Goal: Register for event/course

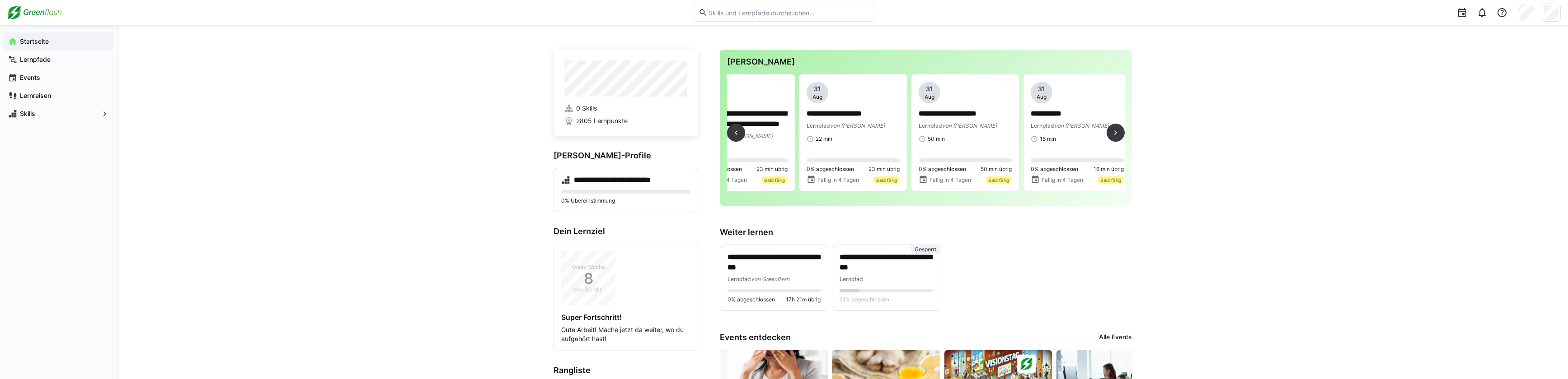
scroll to position [0, 607]
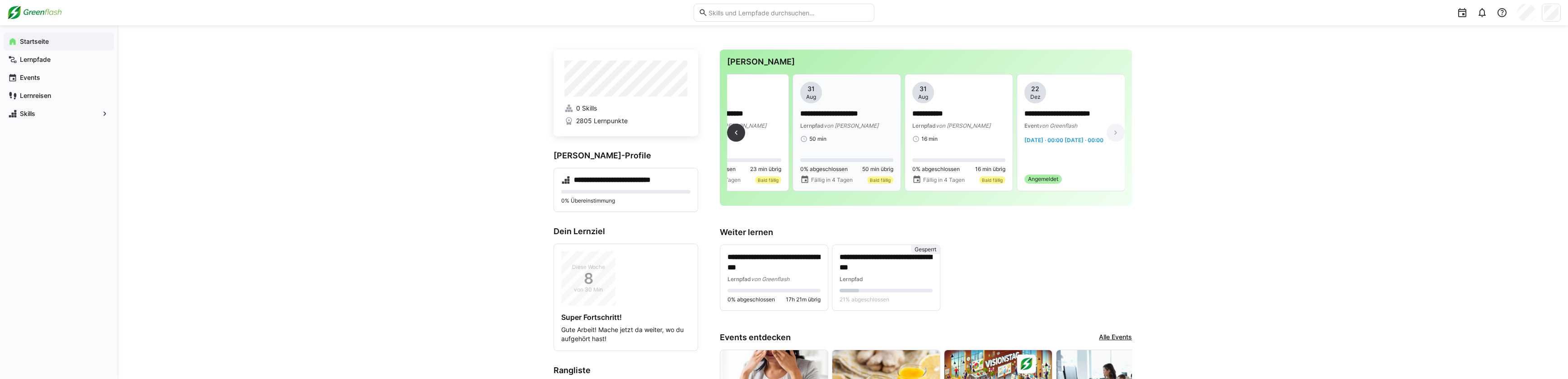
click at [862, 164] on div "0% abgeschlossen 50 min übrig" at bounding box center [846, 166] width 93 height 15
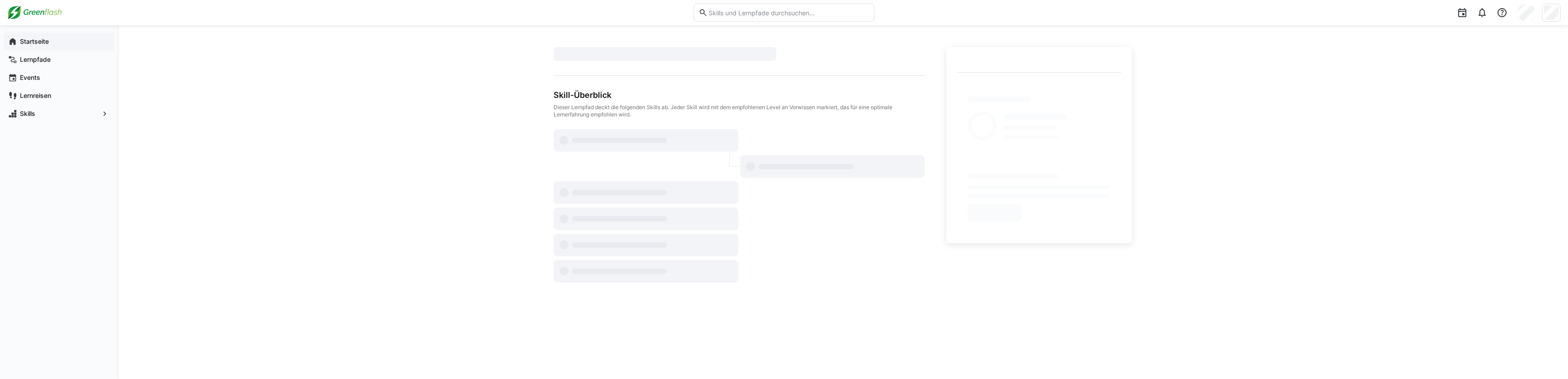
click at [0, 0] on app-navigation-label "Startseite" at bounding box center [0, 0] width 0 height 0
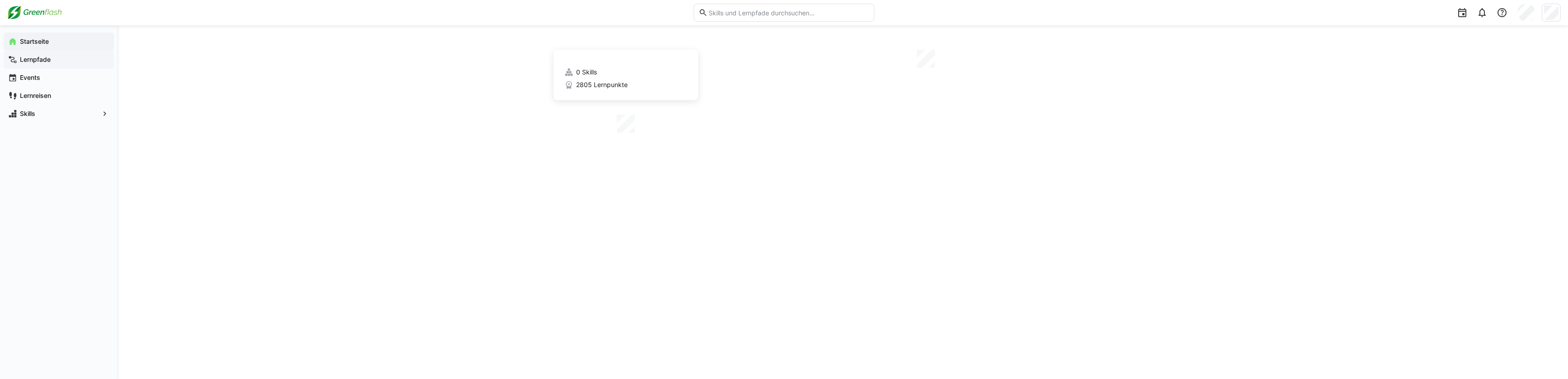
click at [0, 0] on app-navigation-label "Lernpfade" at bounding box center [0, 0] width 0 height 0
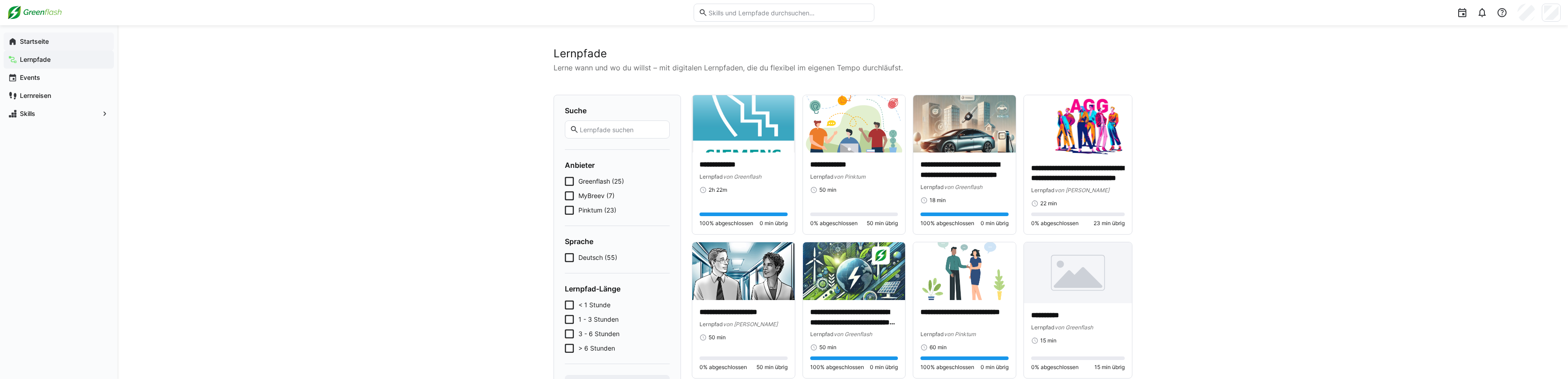
click at [0, 0] on app-navigation-label "Startseite" at bounding box center [0, 0] width 0 height 0
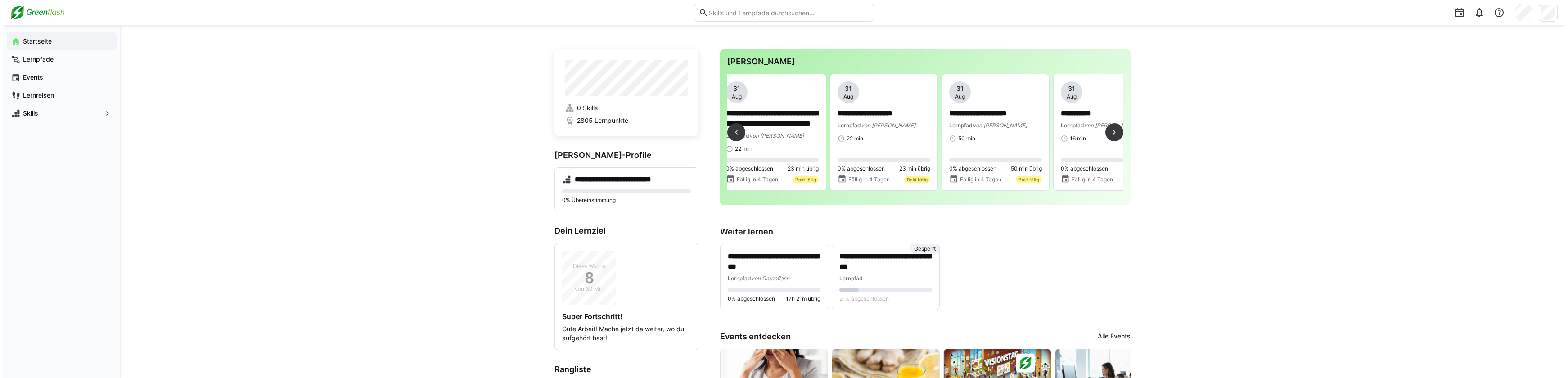
scroll to position [0, 473]
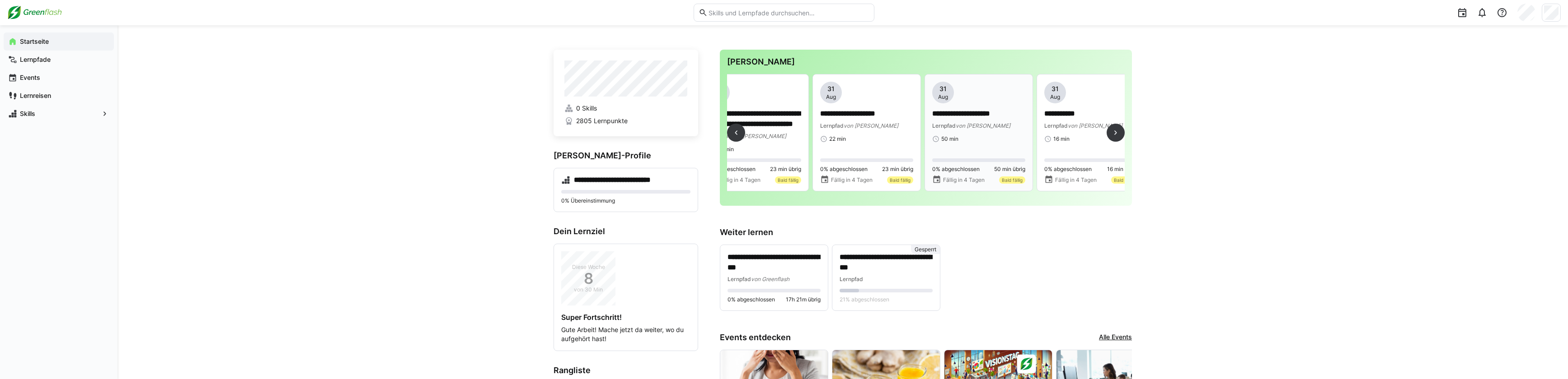
click at [979, 143] on div "**********" at bounding box center [978, 132] width 93 height 102
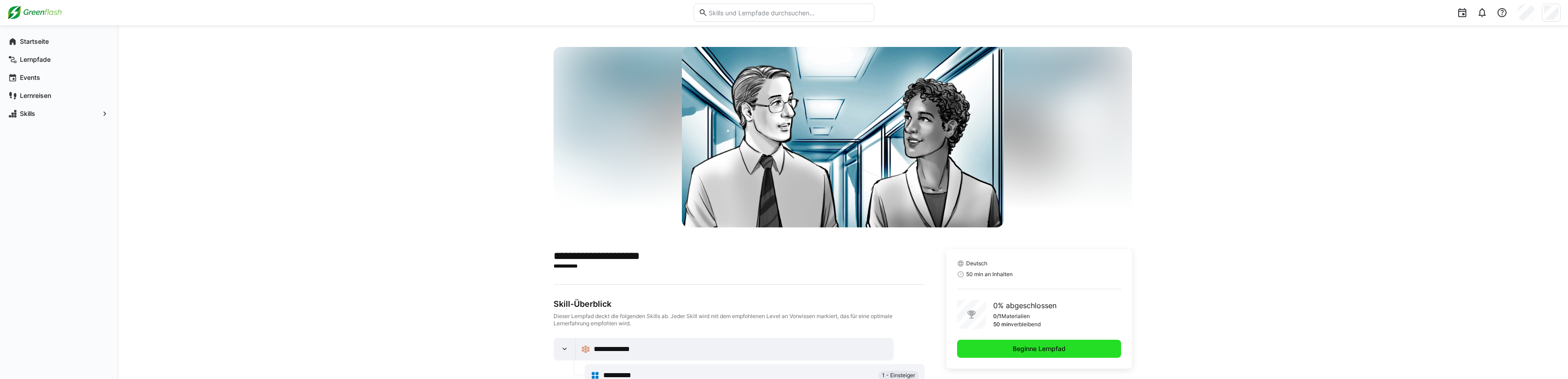
click at [1052, 352] on span "Beginne Lernpfad" at bounding box center [1039, 348] width 56 height 9
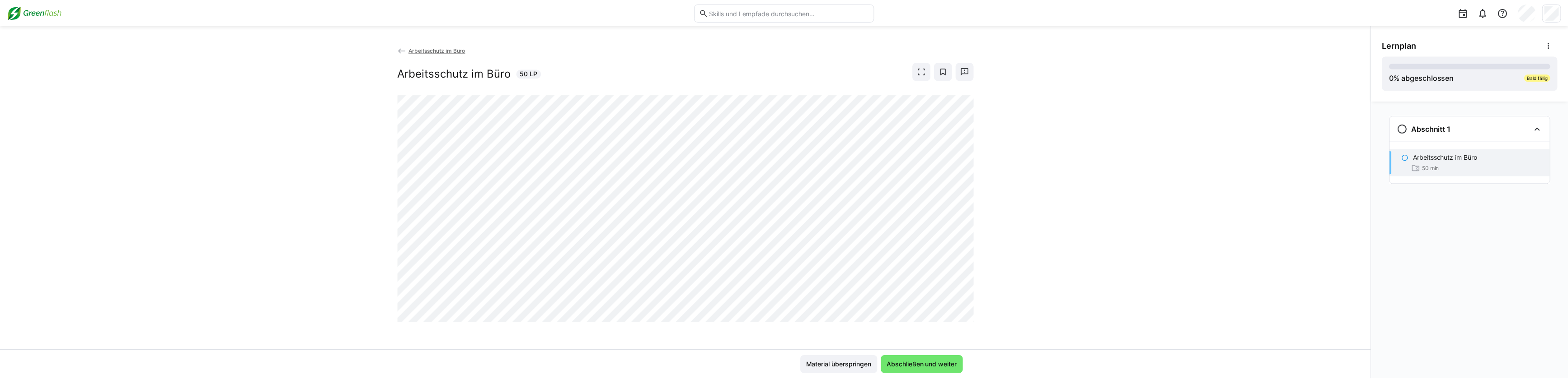
scroll to position [2, 0]
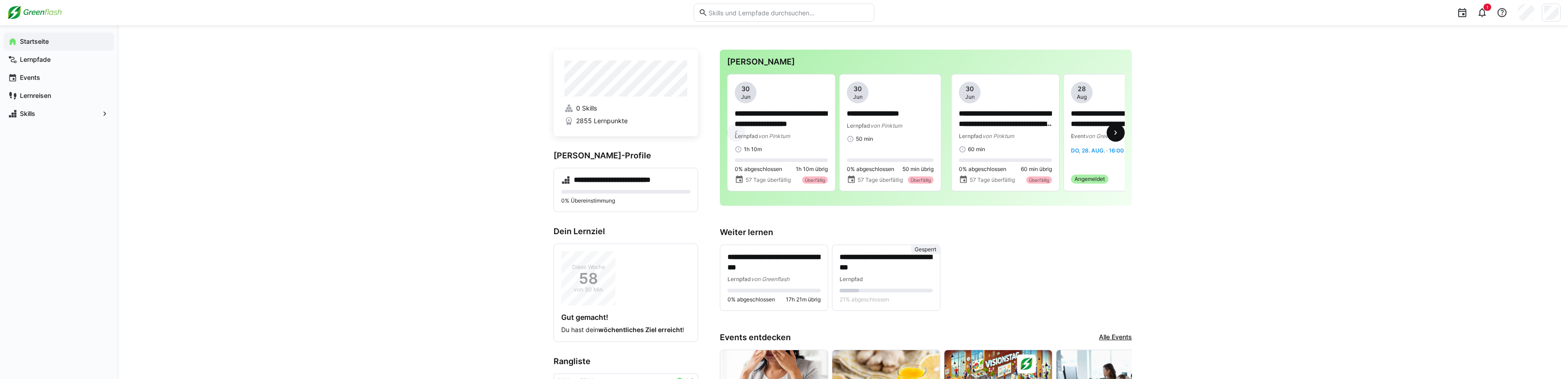
click at [1116, 137] on eds-icon at bounding box center [1115, 132] width 9 height 9
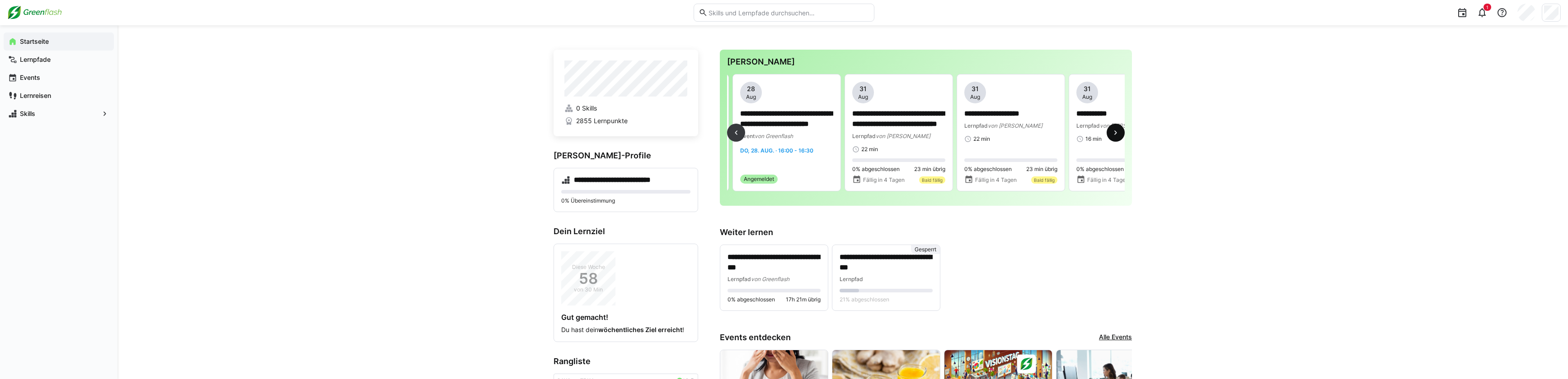
scroll to position [0, 335]
click at [885, 139] on span "von [PERSON_NAME]" at bounding box center [898, 135] width 54 height 7
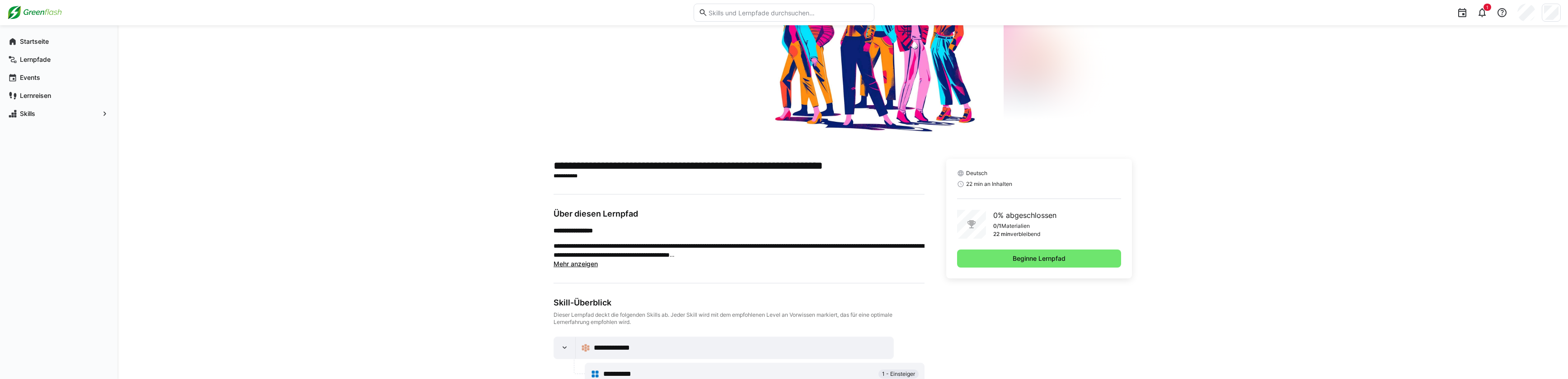
scroll to position [117, 0]
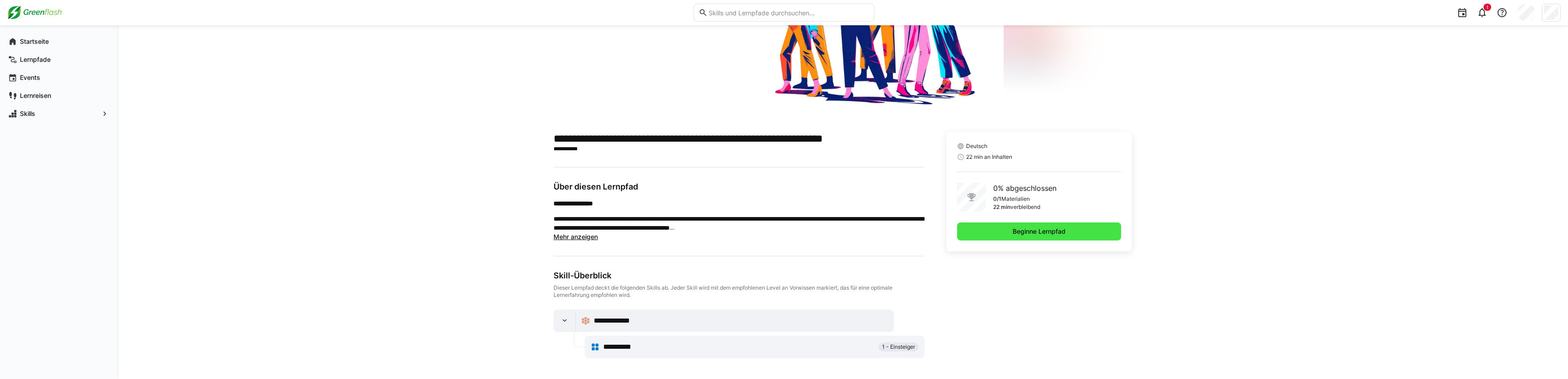
click at [1062, 229] on span "Beginne Lernpfad" at bounding box center [1039, 231] width 56 height 9
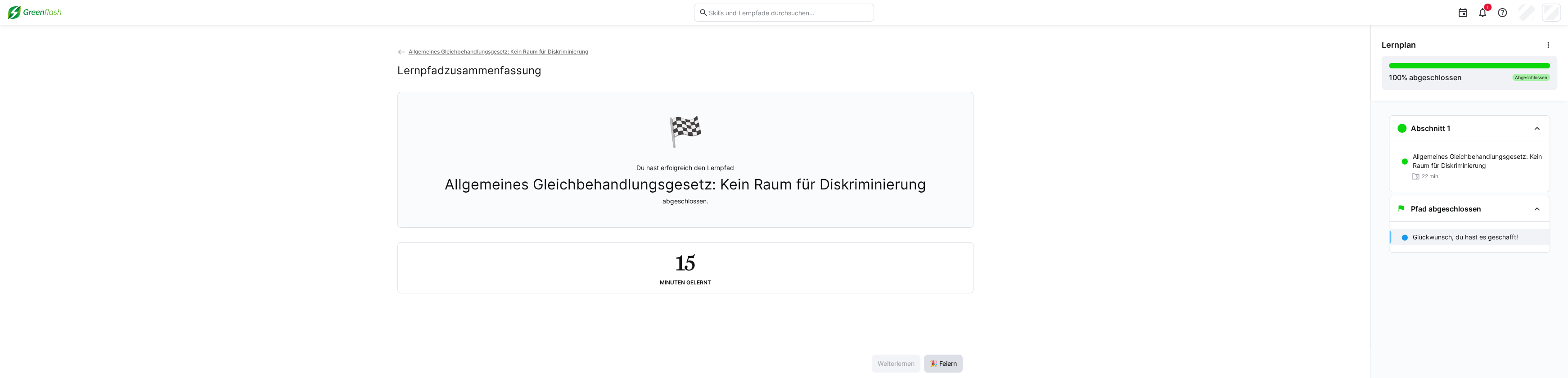
click at [941, 360] on span "🎉 Feiern" at bounding box center [943, 363] width 30 height 9
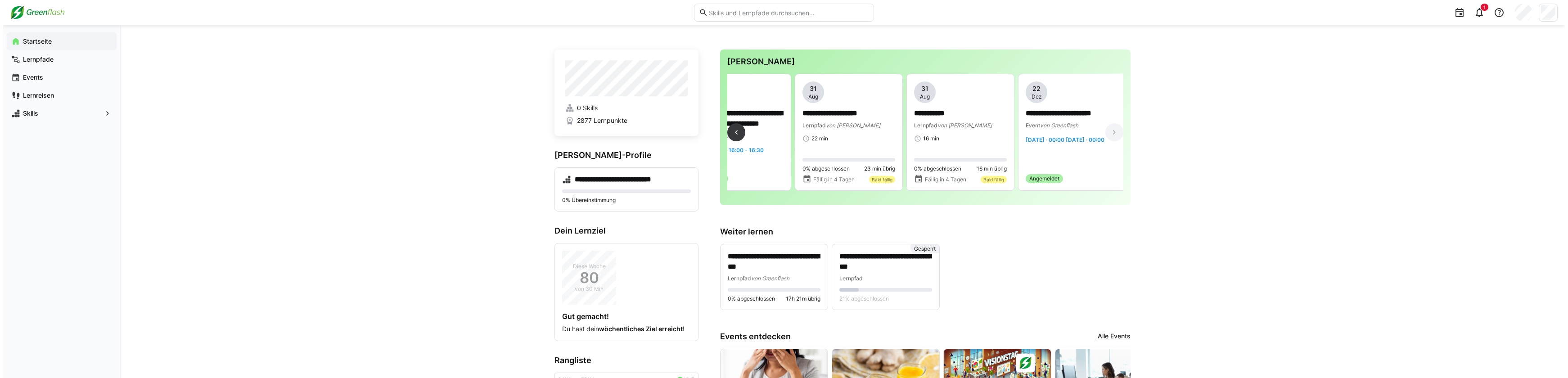
scroll to position [0, 382]
click at [945, 127] on span "von [PERSON_NAME]" at bounding box center [959, 125] width 54 height 7
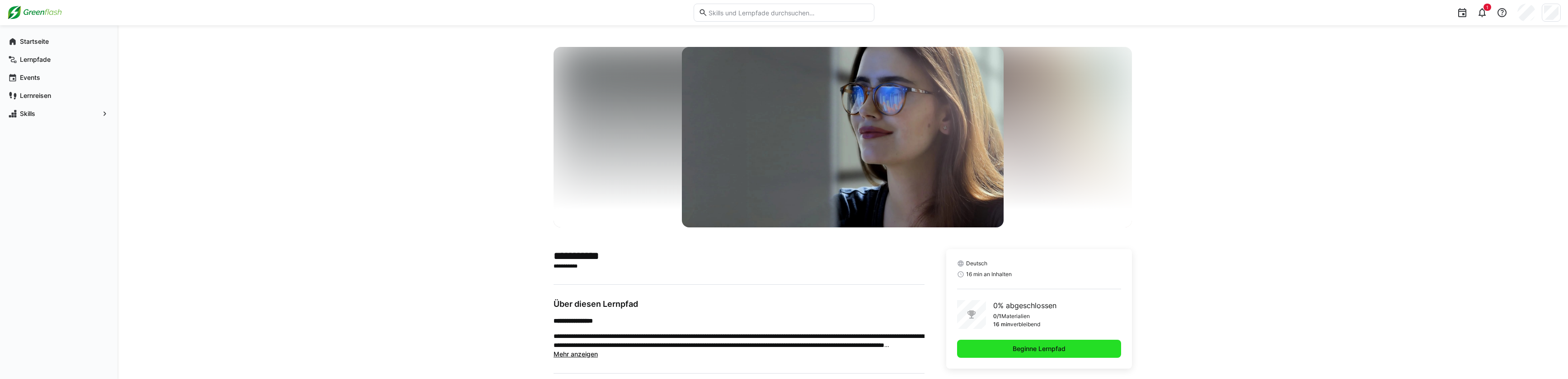
click at [1034, 347] on span "Beginne Lernpfad" at bounding box center [1039, 348] width 56 height 9
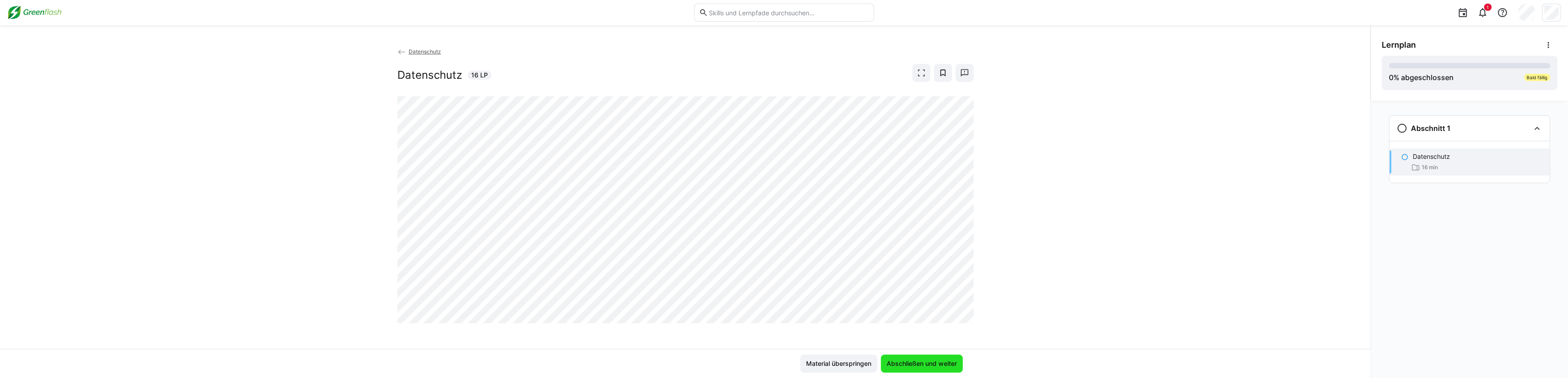
click at [919, 363] on span "Abschließen und weiter" at bounding box center [922, 363] width 73 height 9
click at [920, 359] on span "Abschließen und weiter" at bounding box center [922, 363] width 73 height 9
click at [967, 317] on div at bounding box center [962, 310] width 21 height 19
click at [968, 318] on div at bounding box center [962, 310] width 21 height 19
click at [967, 317] on div at bounding box center [962, 310] width 21 height 19
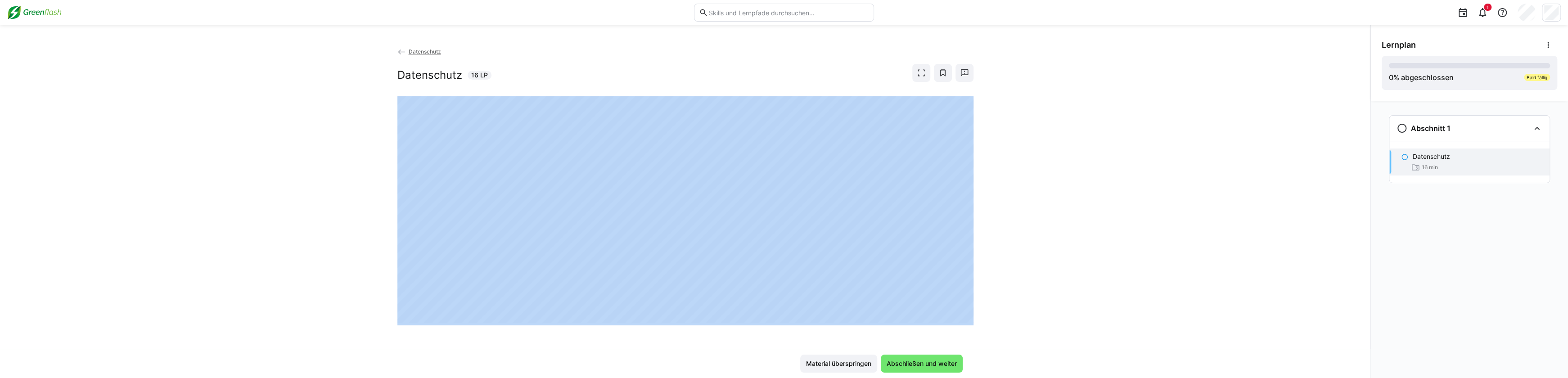
click at [967, 317] on div at bounding box center [962, 310] width 21 height 19
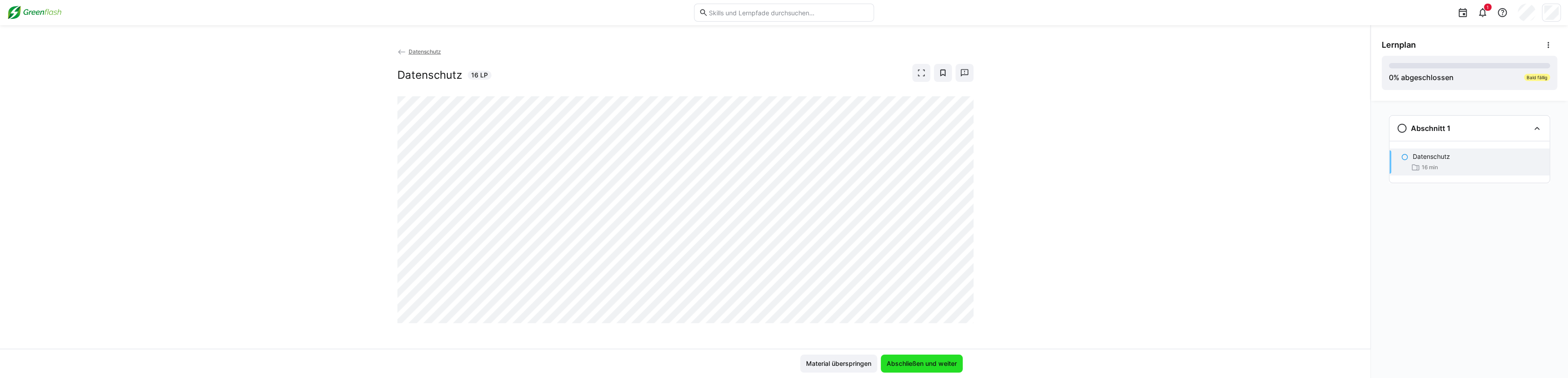
click at [940, 364] on span "Abschließen und weiter" at bounding box center [922, 363] width 73 height 9
drag, startPoint x: 861, startPoint y: 318, endPoint x: 897, endPoint y: 315, distance: 36.1
click at [861, 318] on div "Es scheint, als hättest du das Material noch nicht abgeschlossen" at bounding box center [860, 320] width 189 height 9
click at [1400, 129] on eds-icon at bounding box center [1402, 128] width 11 height 11
click at [1401, 128] on eds-icon at bounding box center [1402, 128] width 11 height 11
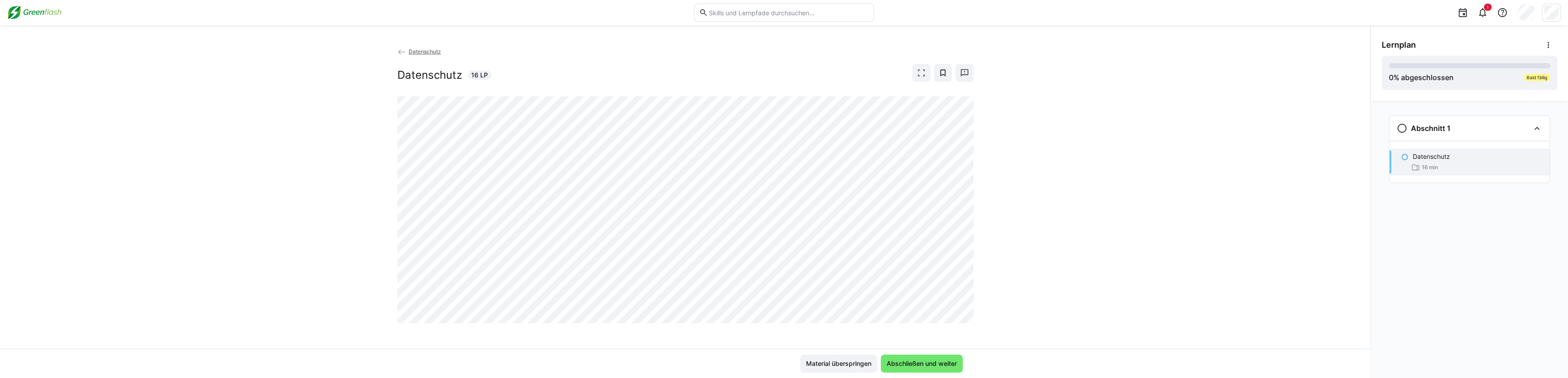
click at [1405, 155] on eds-icon at bounding box center [1405, 157] width 7 height 7
click at [904, 362] on span "Abschließen und weiter" at bounding box center [922, 363] width 73 height 9
click at [1484, 14] on eds-icon at bounding box center [1483, 13] width 11 height 11
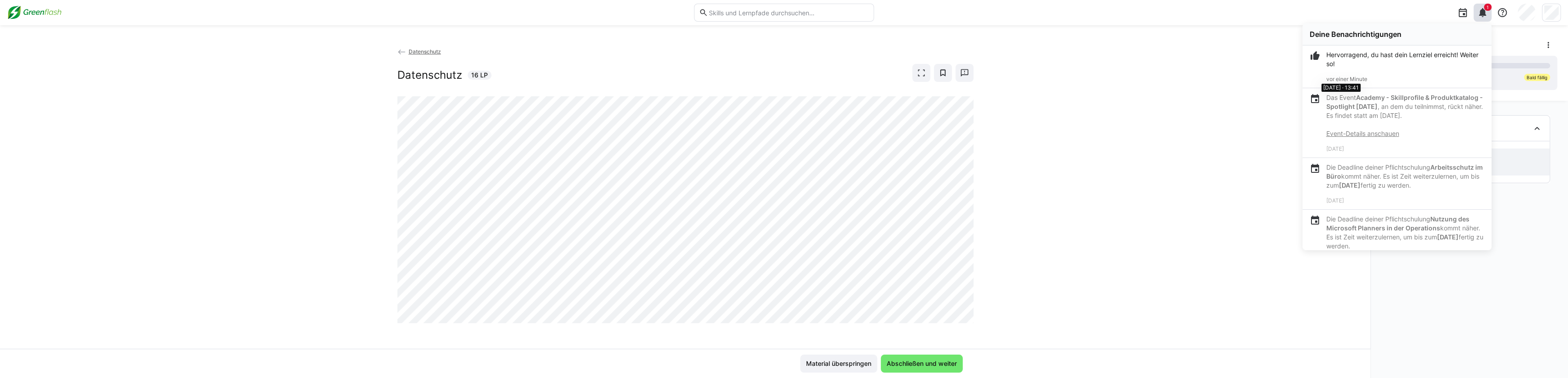
click at [1340, 81] on span "vor einer Minute" at bounding box center [1346, 79] width 41 height 7
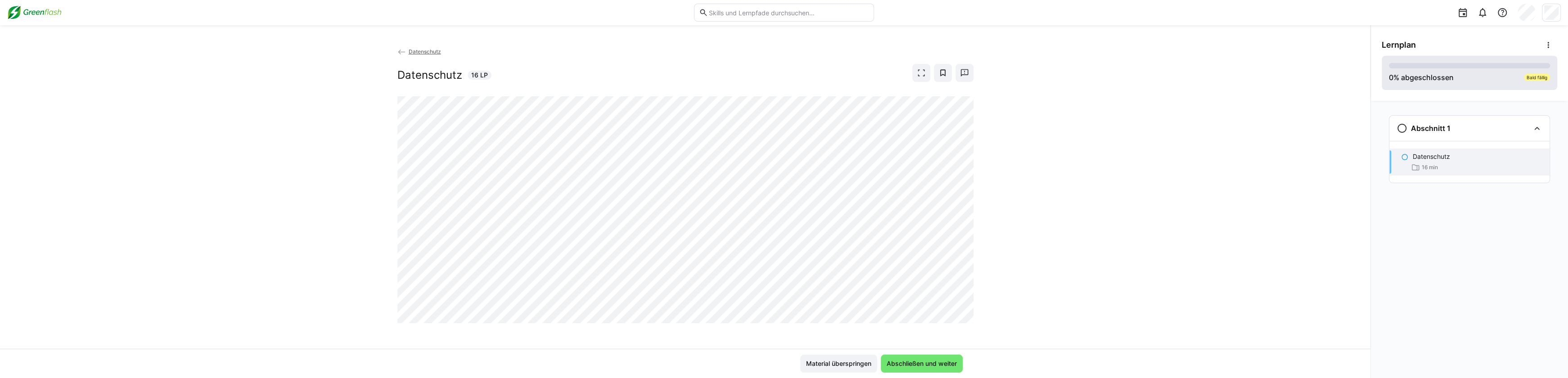
click at [1539, 78] on div "Bald fällig" at bounding box center [1537, 77] width 26 height 7
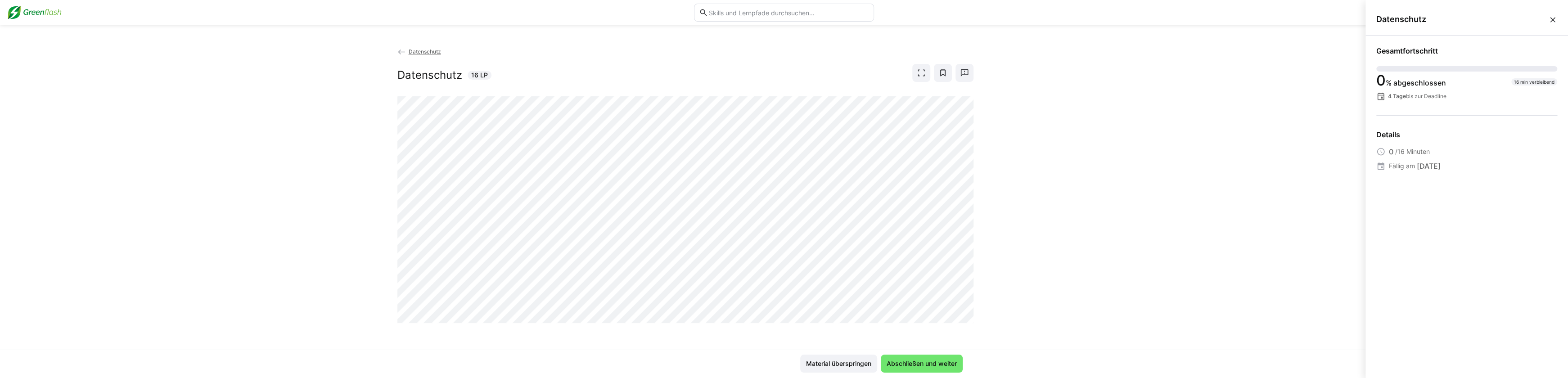
click at [1322, 80] on div "Datenschutz Datenschutz 16 LP" at bounding box center [685, 198] width 1370 height 302
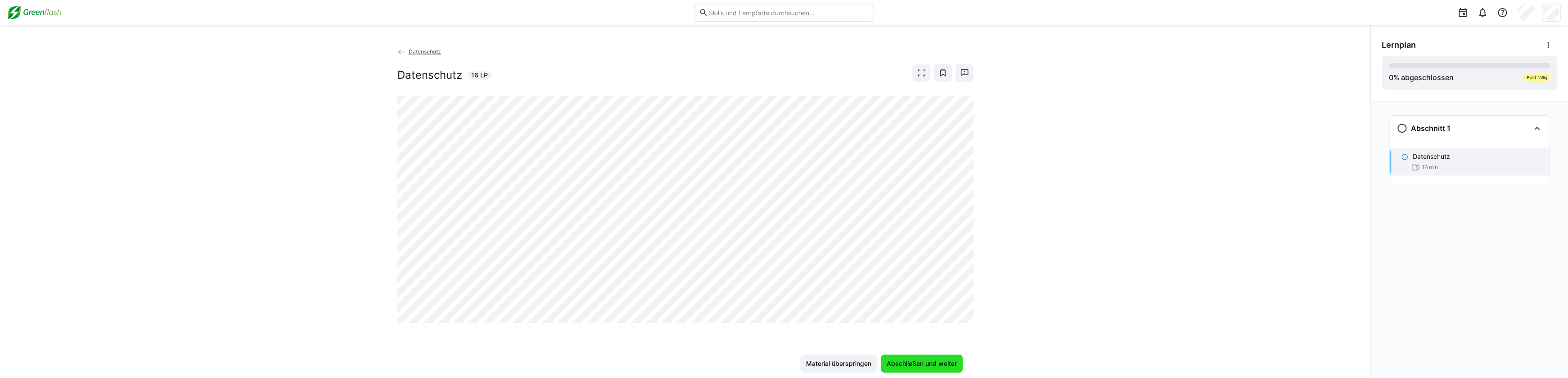
drag, startPoint x: 922, startPoint y: 367, endPoint x: 889, endPoint y: 345, distance: 39.7
click at [922, 366] on span "Abschließen und weiter" at bounding box center [922, 363] width 73 height 9
click at [913, 360] on span "Abschließen und weiter" at bounding box center [922, 363] width 73 height 9
click at [903, 362] on span "Abschließen und weiter" at bounding box center [922, 363] width 73 height 9
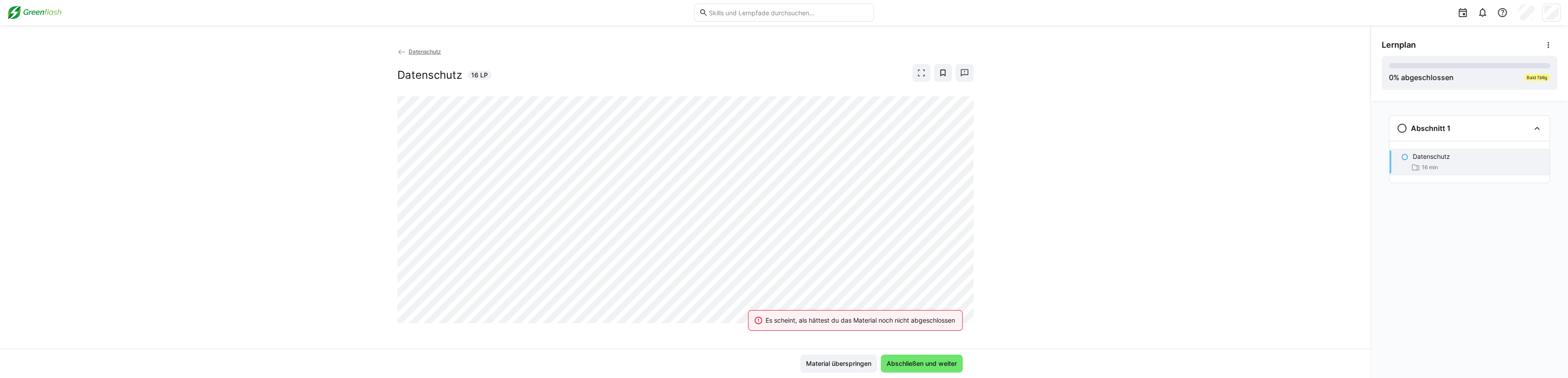
scroll to position [0, 0]
click at [441, 77] on h2 "Datenschutz" at bounding box center [430, 75] width 65 height 13
click at [419, 54] on app-back-navigation "Datenschutz" at bounding box center [685, 52] width 576 height 10
click at [832, 362] on span "Material überspringen" at bounding box center [839, 363] width 68 height 9
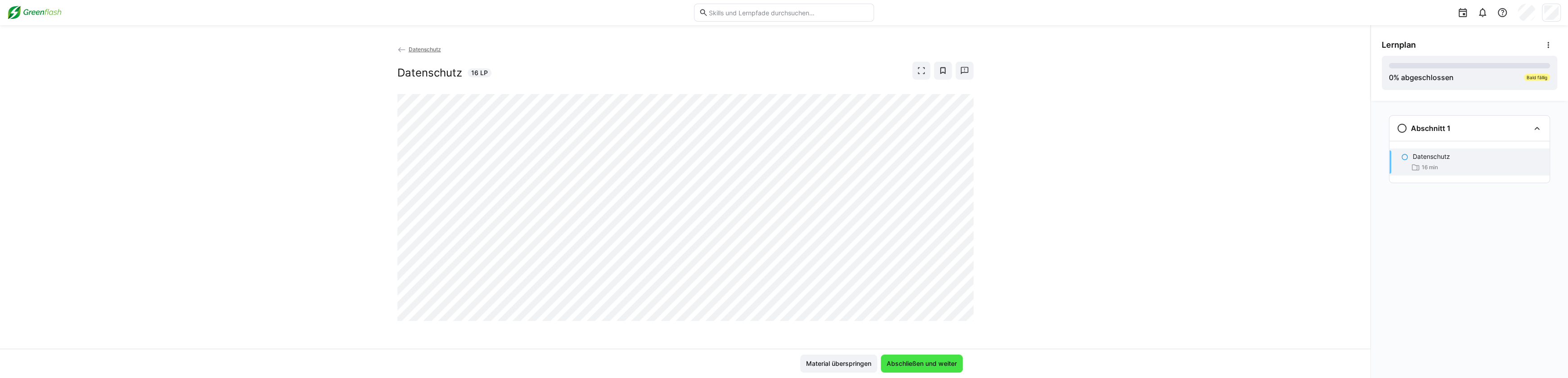
click at [931, 364] on span "Abschließen und weiter" at bounding box center [922, 363] width 73 height 9
click at [931, 363] on span "Abschließen und weiter" at bounding box center [922, 363] width 73 height 9
click at [931, 363] on span "Abschließen und weiter" at bounding box center [922, 363] width 73 height 9
click at [927, 363] on span "Abschließen und weiter" at bounding box center [922, 363] width 73 height 9
click at [1399, 130] on eds-icon at bounding box center [1402, 128] width 11 height 11
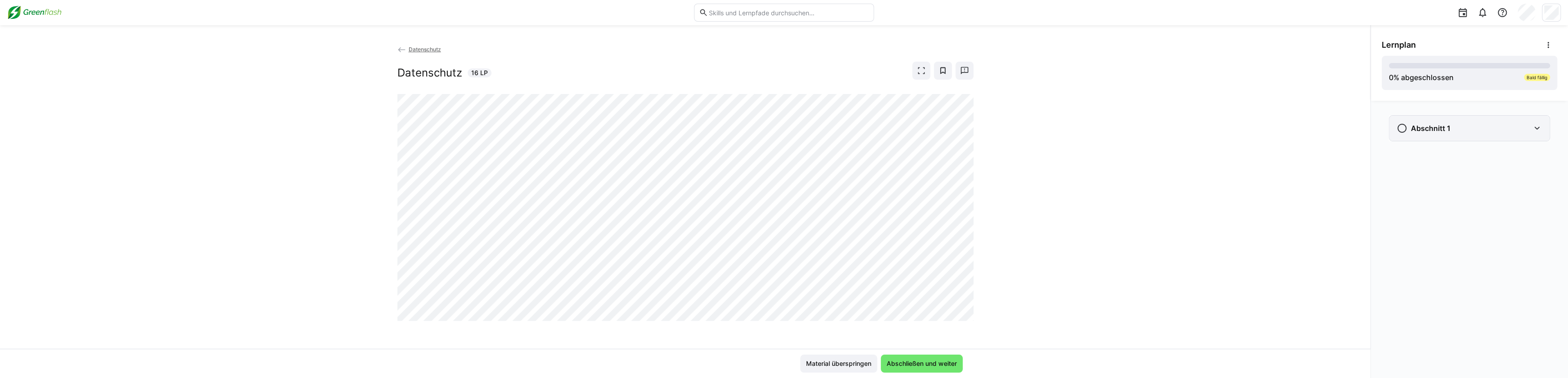
click at [1398, 130] on eds-icon at bounding box center [1402, 128] width 11 height 11
click at [1407, 157] on eds-icon at bounding box center [1405, 157] width 7 height 7
click at [1404, 158] on eds-icon at bounding box center [1405, 157] width 7 height 7
click at [374, 68] on div "Datenschutz Datenschutz 16 LP" at bounding box center [685, 198] width 1370 height 302
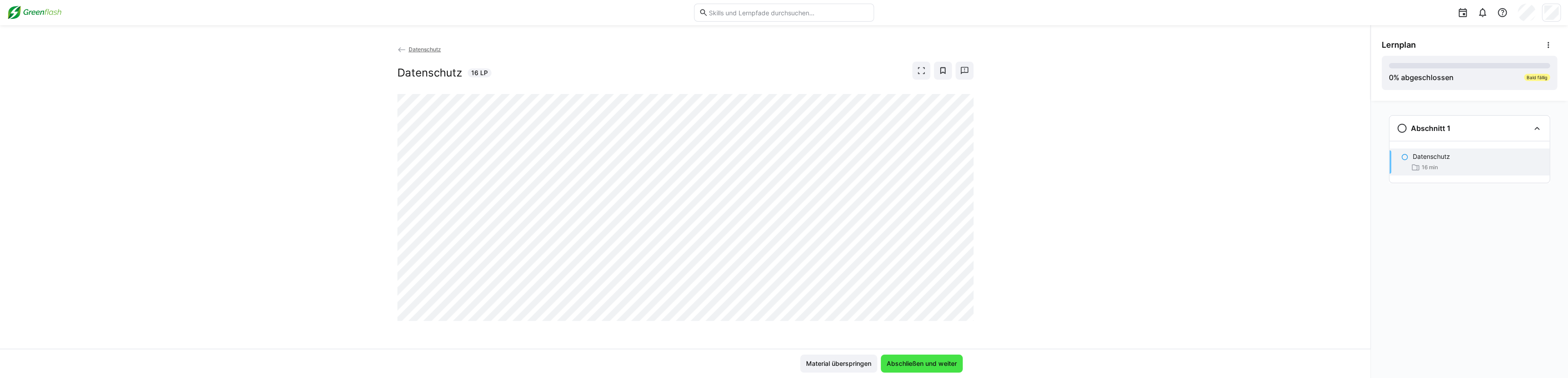
click at [949, 362] on span "Abschließen und weiter" at bounding box center [922, 363] width 73 height 9
click at [892, 355] on span "Abschließen und weiter" at bounding box center [922, 364] width 82 height 18
click at [892, 355] on span "Abschließen und weiter" at bounding box center [922, 364] width 82 height 18
click at [827, 355] on span "Material überspringen" at bounding box center [839, 364] width 77 height 18
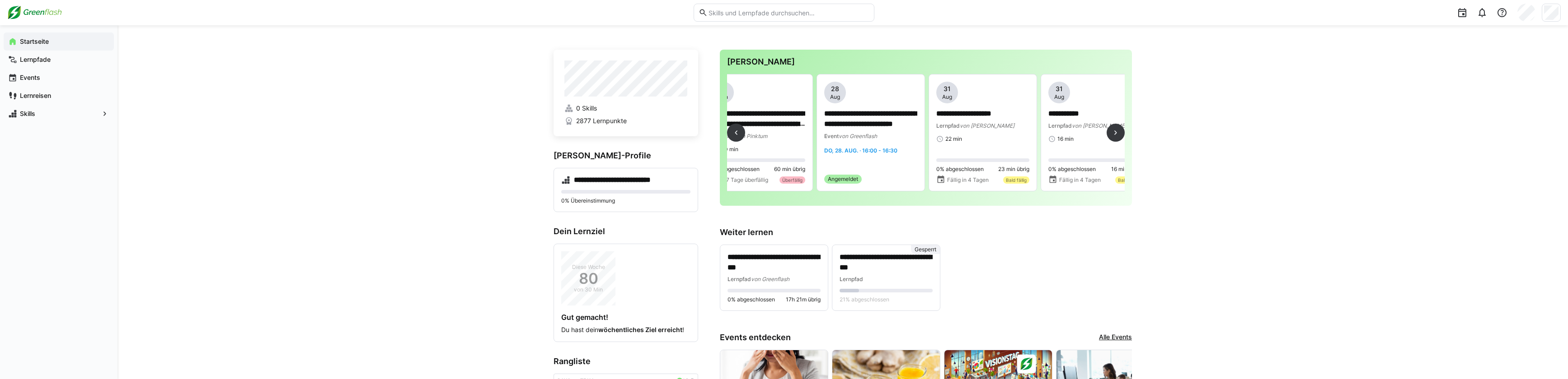
scroll to position [0, 238]
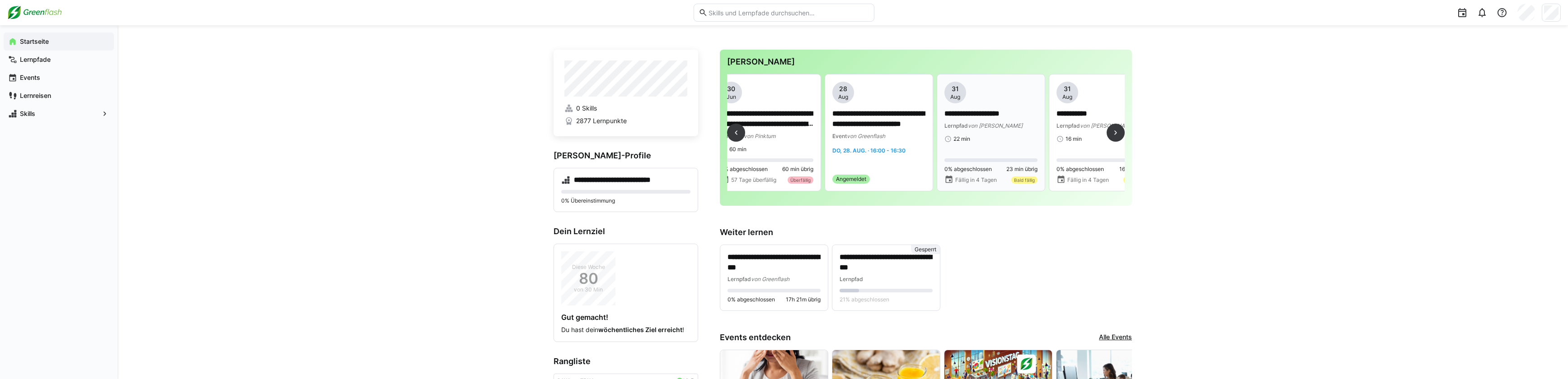
click at [1002, 121] on div "Lernpfad von MyBreev" at bounding box center [991, 125] width 93 height 9
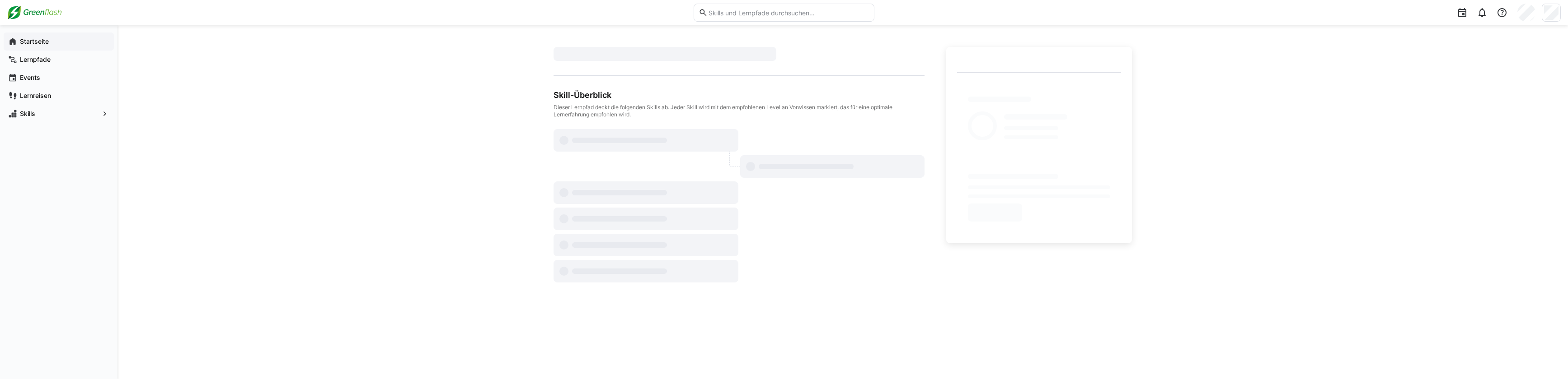
click at [0, 0] on app-navigation-label "Startseite" at bounding box center [0, 0] width 0 height 0
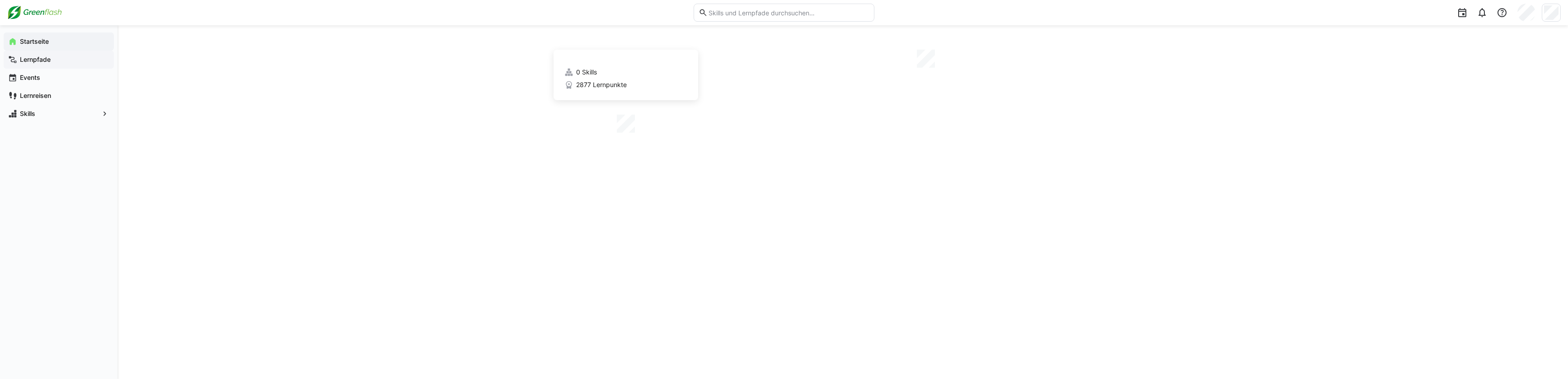
click at [0, 0] on app-navigation-label "Lernpfade" at bounding box center [0, 0] width 0 height 0
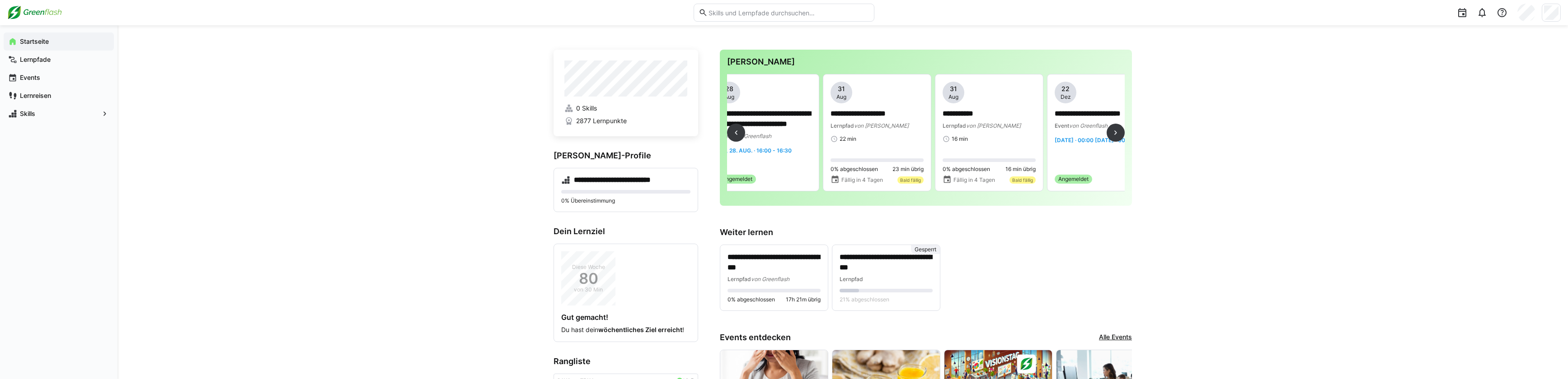
scroll to position [0, 330]
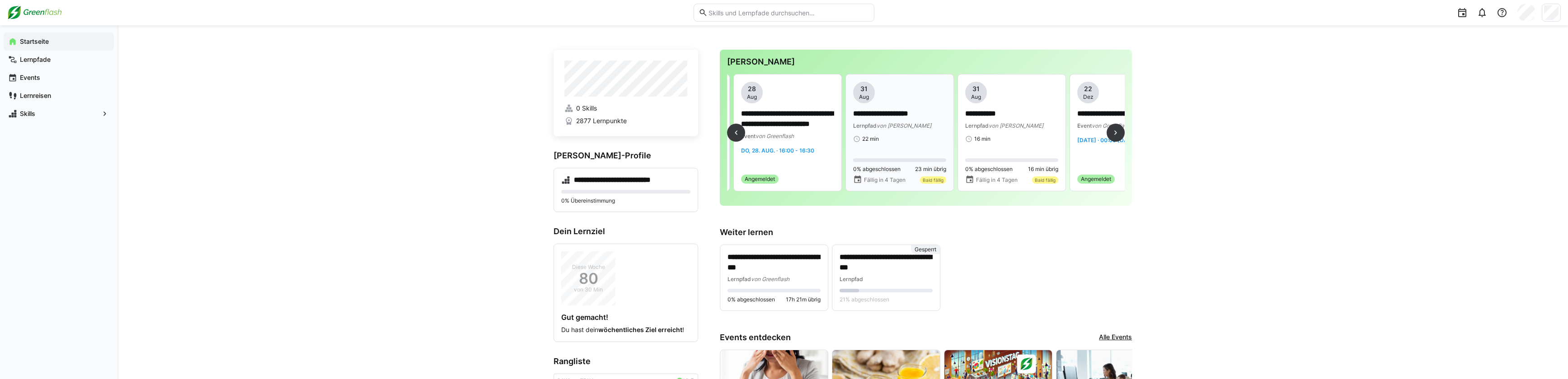
click at [862, 95] on span "Aug" at bounding box center [864, 97] width 10 height 7
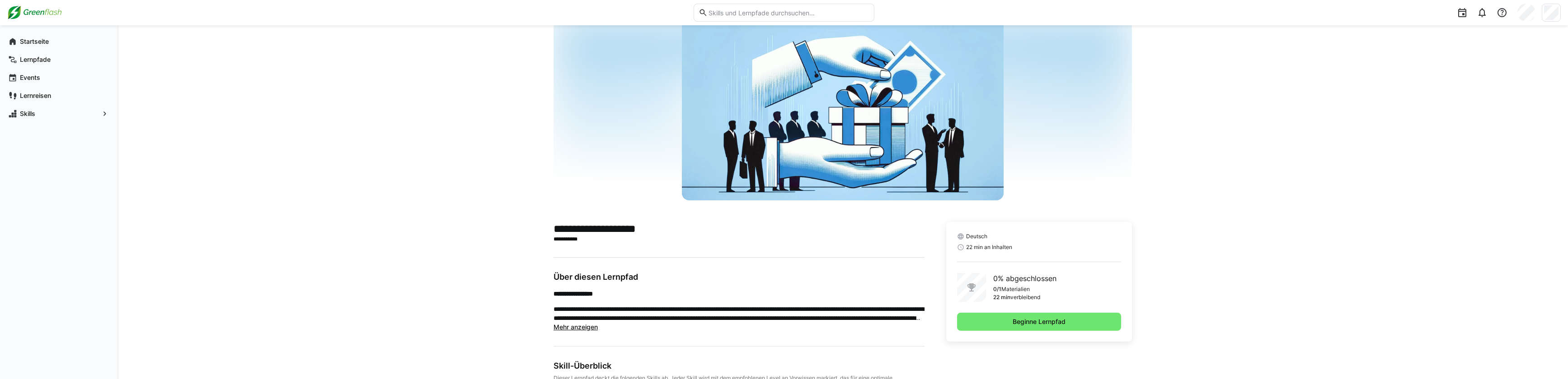
scroll to position [117, 0]
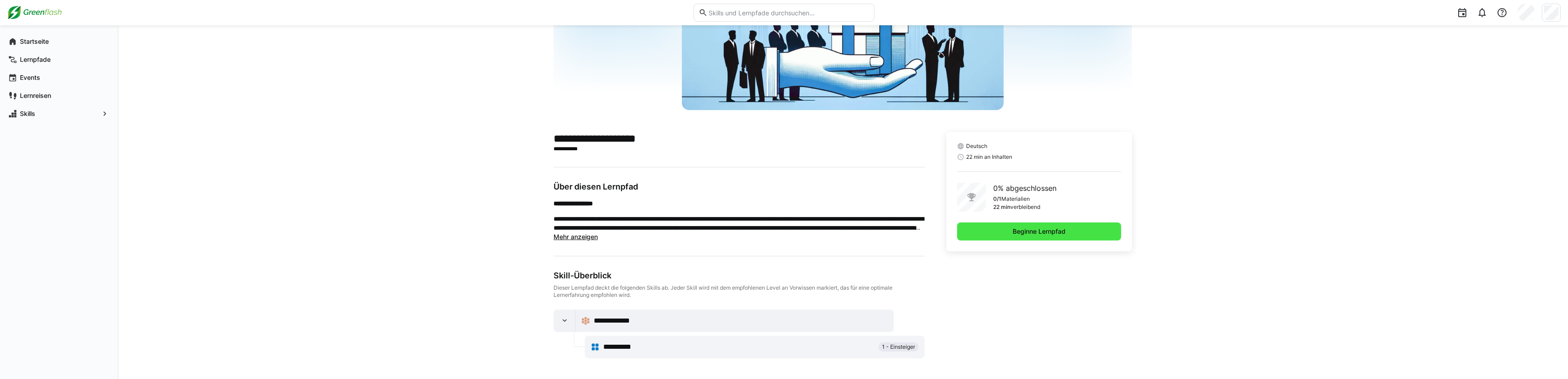
click at [1022, 229] on span "Beginne Lernpfad" at bounding box center [1039, 231] width 56 height 9
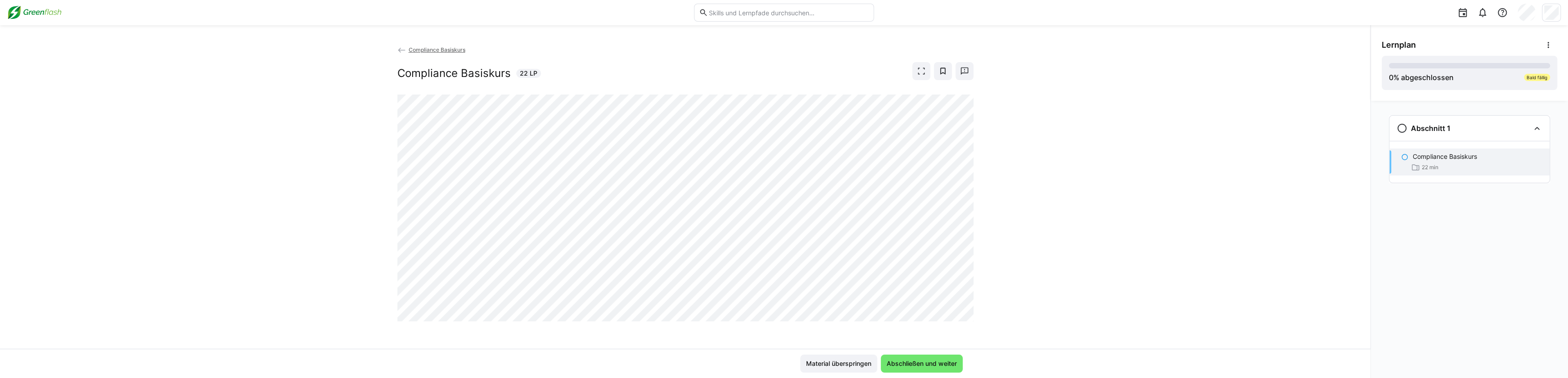
scroll to position [2, 0]
click at [926, 366] on span "Abschließen und weiter" at bounding box center [922, 363] width 73 height 9
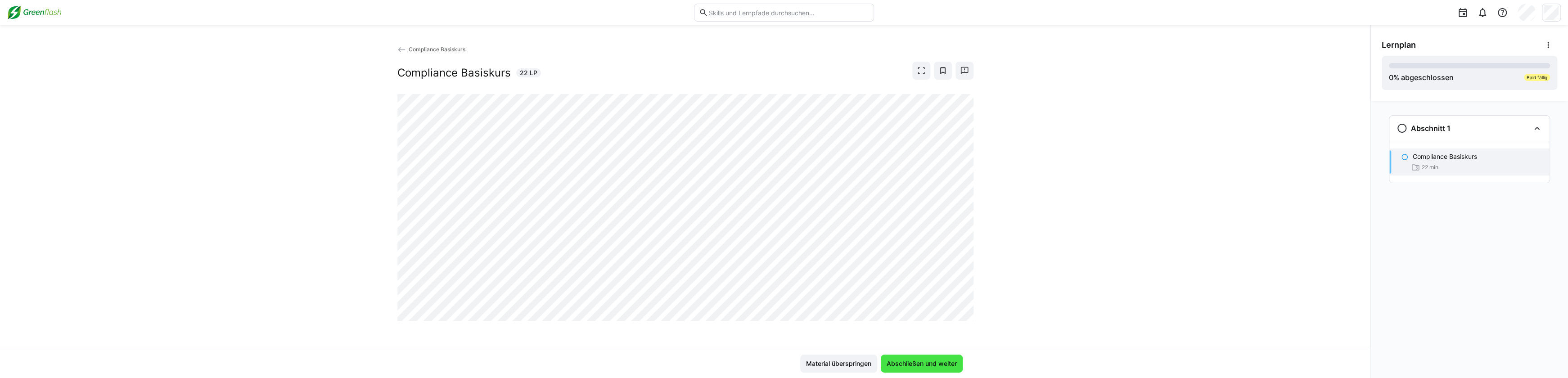
click at [915, 362] on span "Abschließen und weiter" at bounding box center [922, 363] width 73 height 9
click at [912, 360] on span "Abschließen und weiter" at bounding box center [922, 363] width 73 height 9
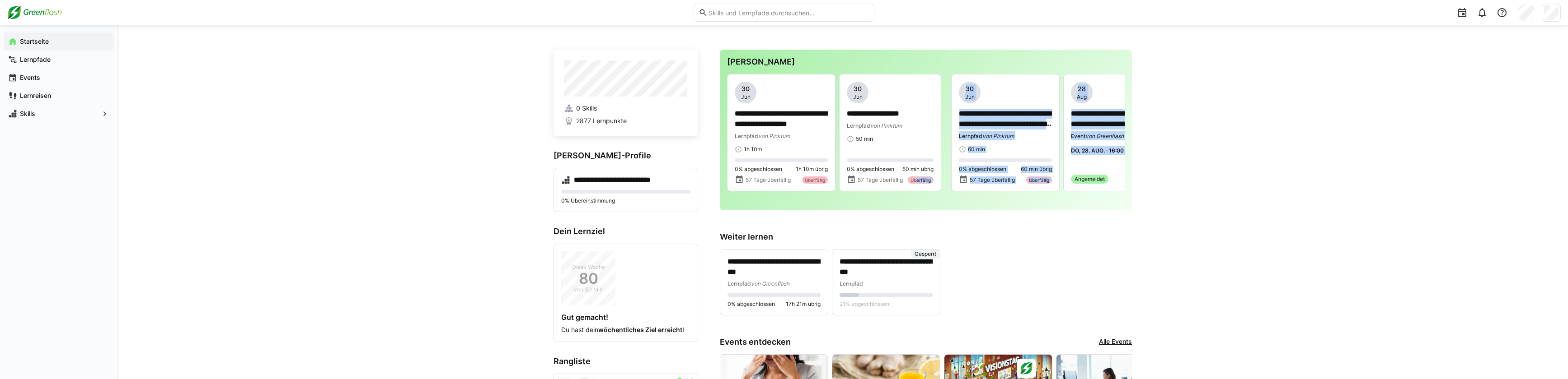
drag, startPoint x: 913, startPoint y: 197, endPoint x: 1058, endPoint y: 204, distance: 145.2
click at [1058, 204] on div "**********" at bounding box center [926, 129] width 412 height 161
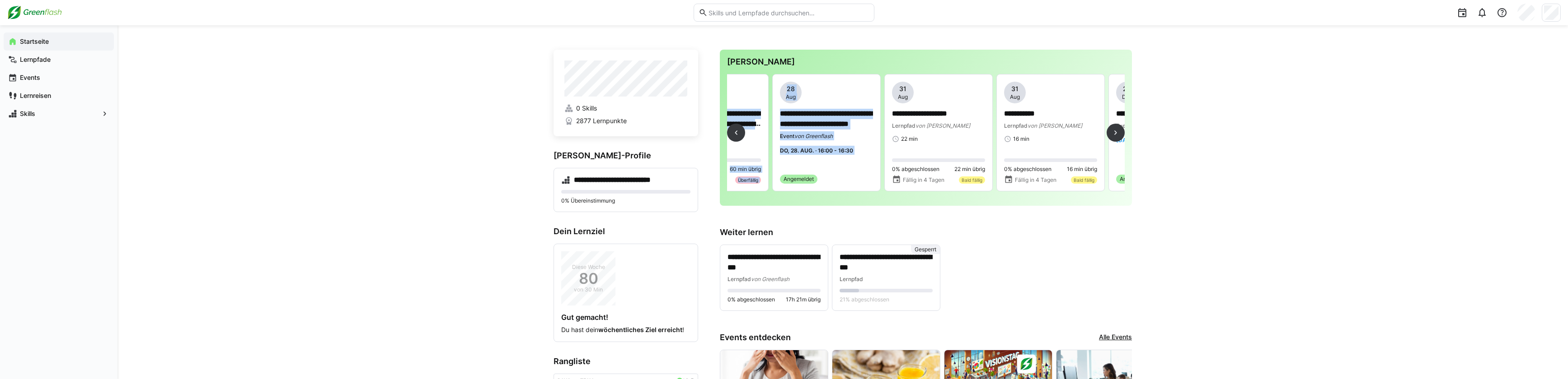
scroll to position [0, 307]
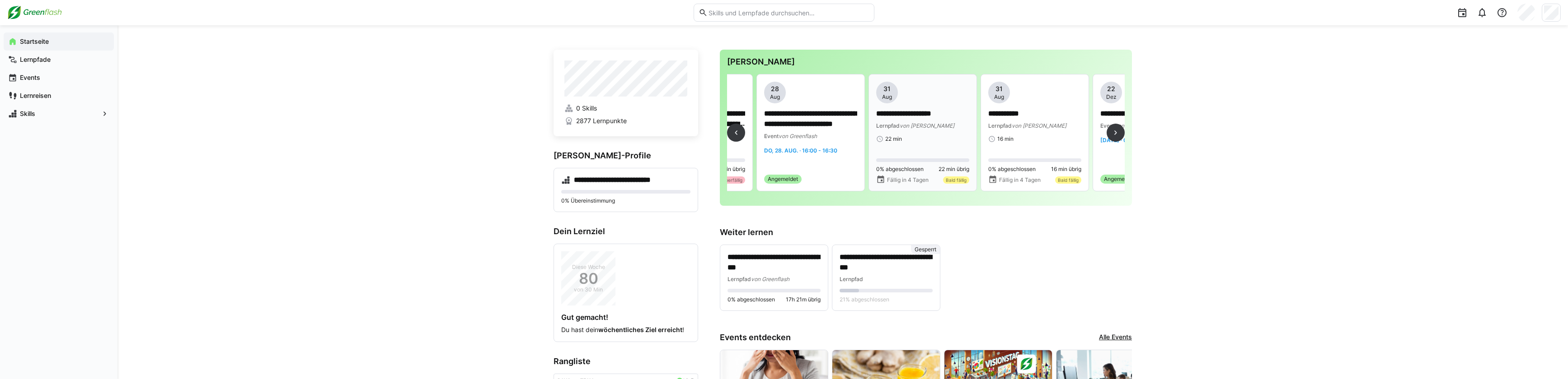
click at [907, 128] on span "von [PERSON_NAME]" at bounding box center [926, 125] width 54 height 7
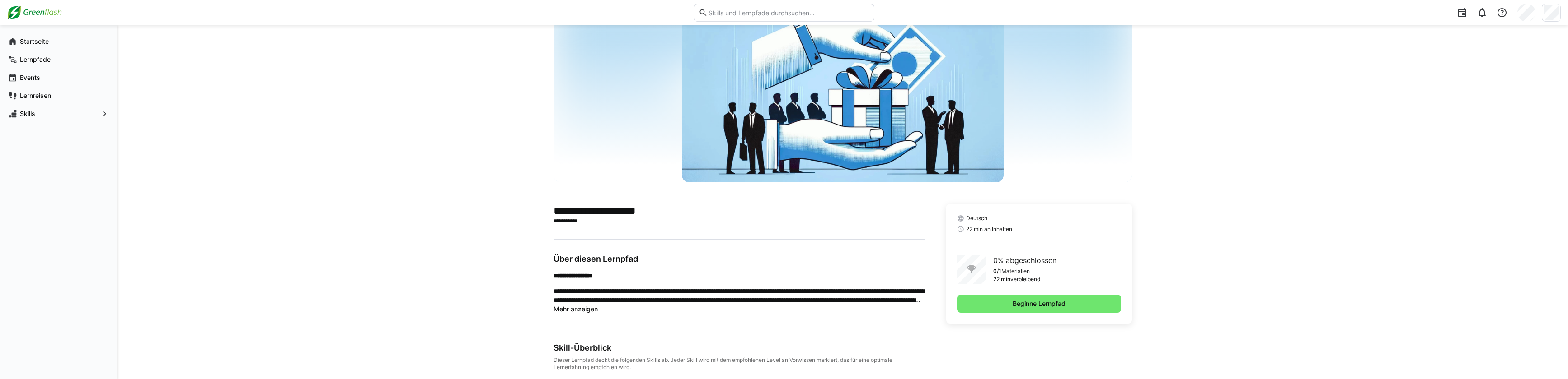
scroll to position [117, 0]
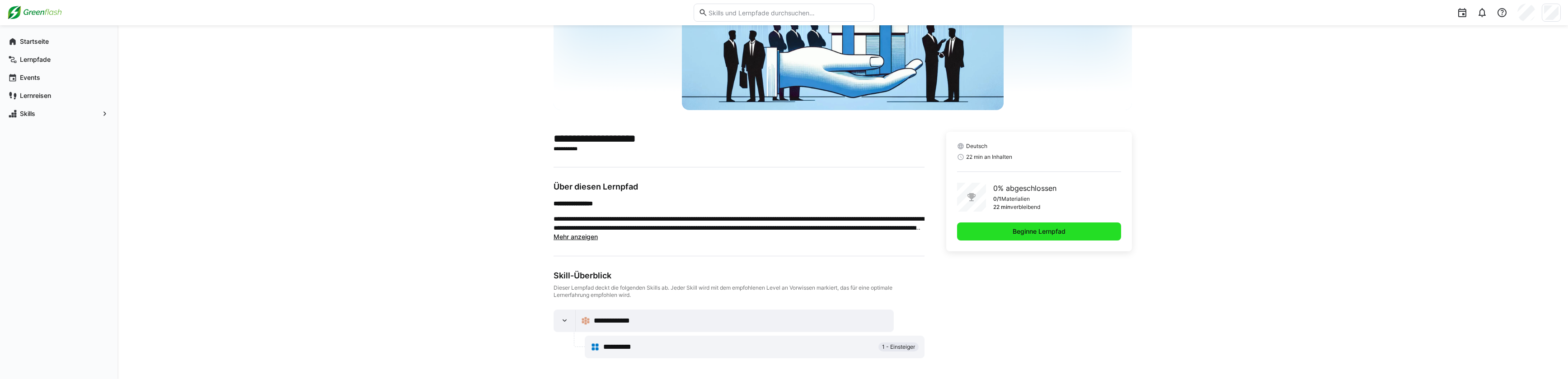
click at [1024, 229] on span "Beginne Lernpfad" at bounding box center [1039, 231] width 56 height 9
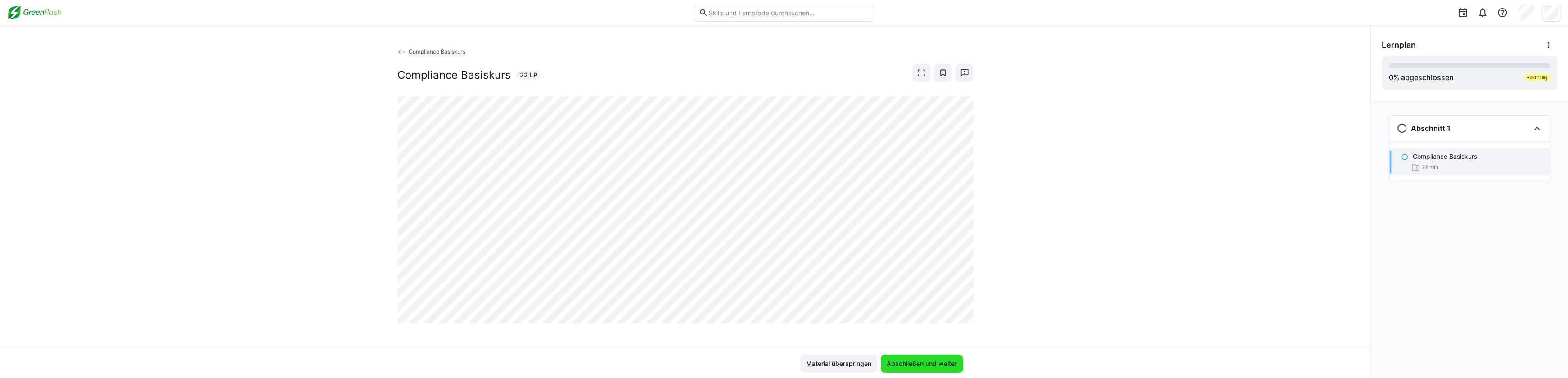
click at [905, 363] on span "Abschließen und weiter" at bounding box center [922, 363] width 73 height 9
click at [824, 365] on span "Material überspringen" at bounding box center [839, 363] width 68 height 9
click at [1402, 130] on eds-icon at bounding box center [1402, 128] width 11 height 11
click at [841, 362] on span "Material überspringen" at bounding box center [839, 363] width 68 height 9
click at [830, 367] on span "Material überspringen" at bounding box center [839, 363] width 68 height 9
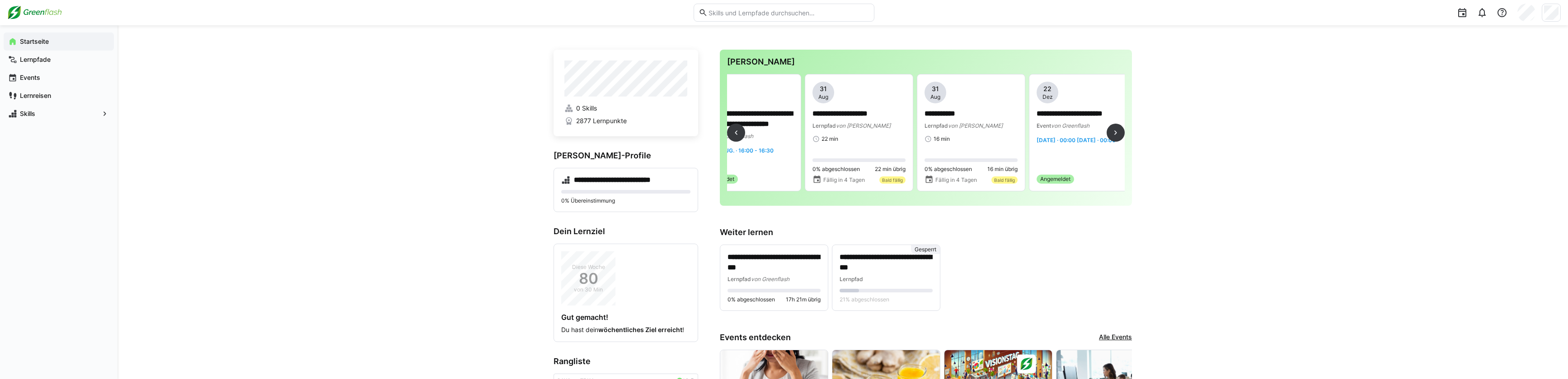
scroll to position [0, 369]
click at [841, 137] on div "22 min" at bounding box center [860, 139] width 93 height 7
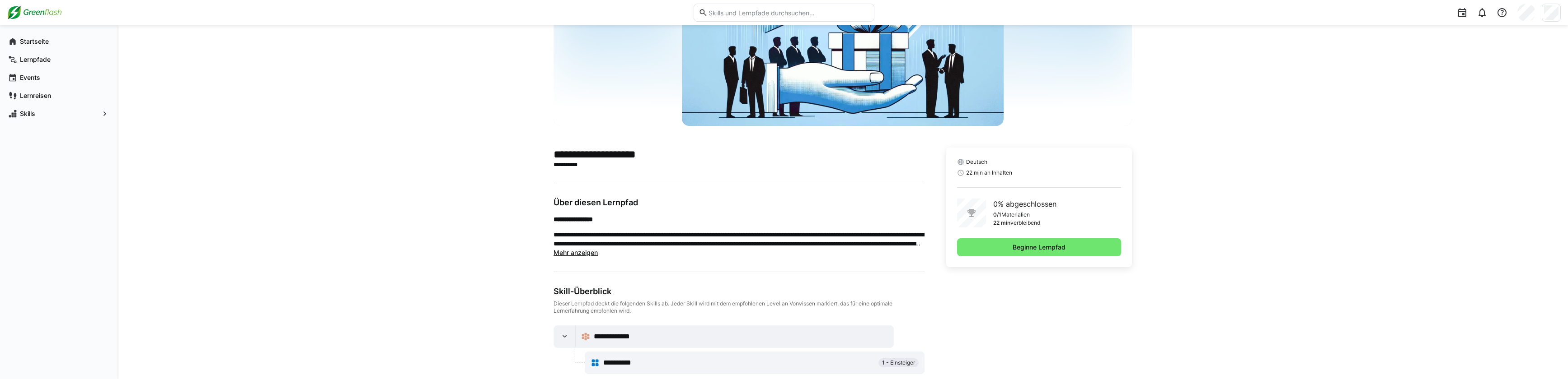
scroll to position [117, 0]
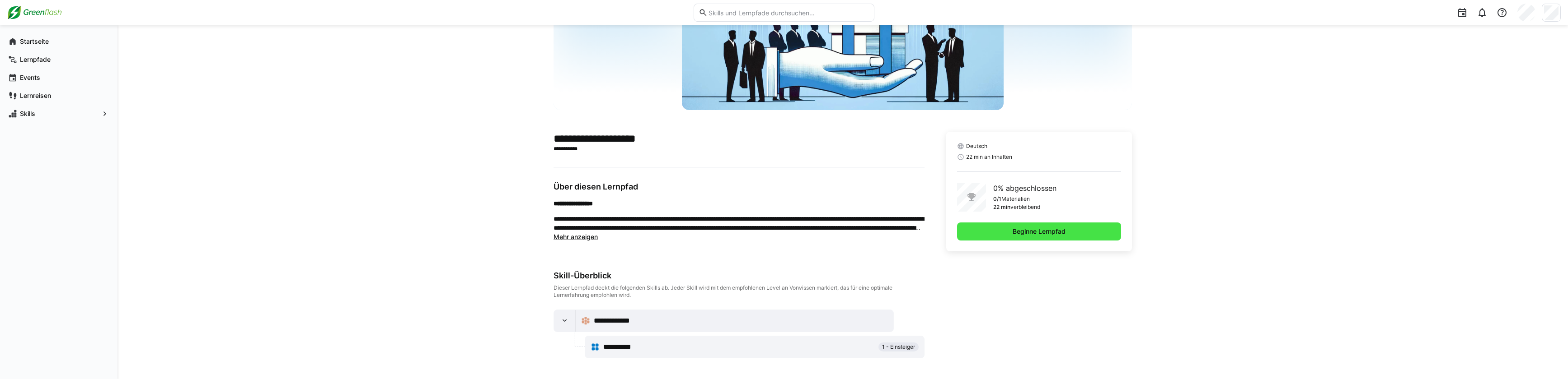
click at [1011, 228] on span "Beginne Lernpfad" at bounding box center [1039, 231] width 56 height 9
